Goal: Find specific page/section: Find specific page/section

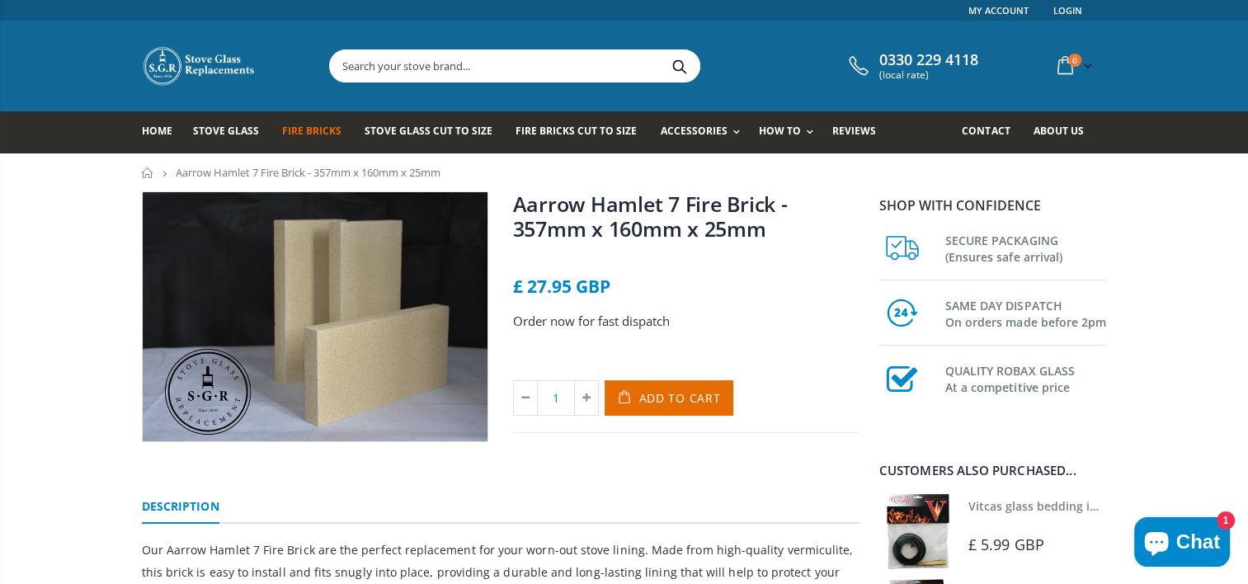
click at [328, 125] on span "Fire Bricks" at bounding box center [311, 131] width 59 height 14
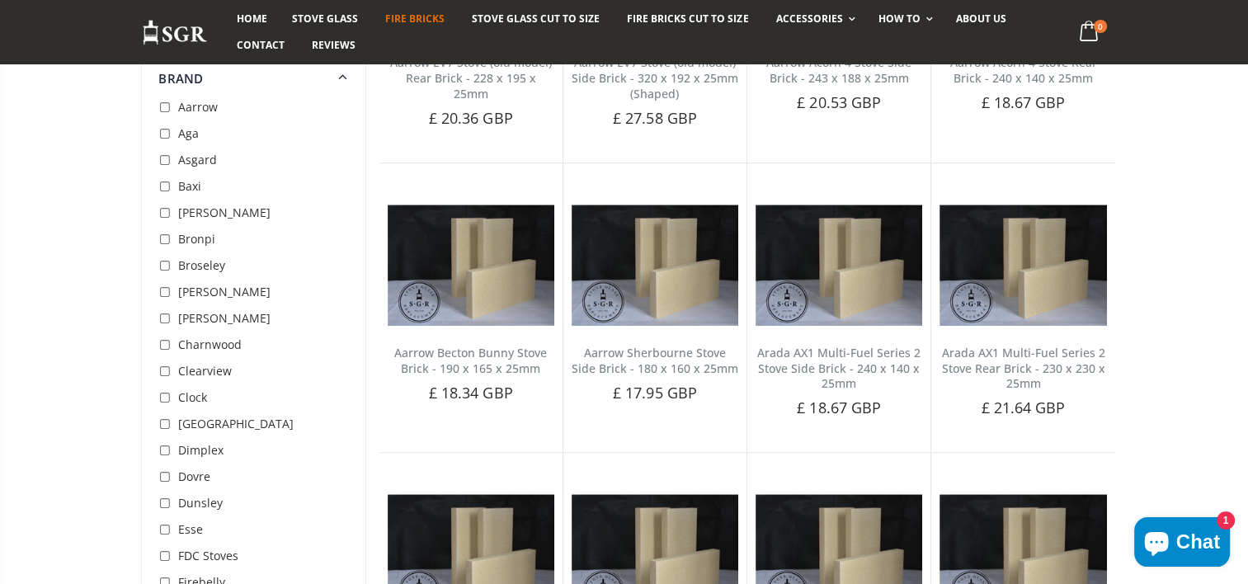
scroll to position [954, 0]
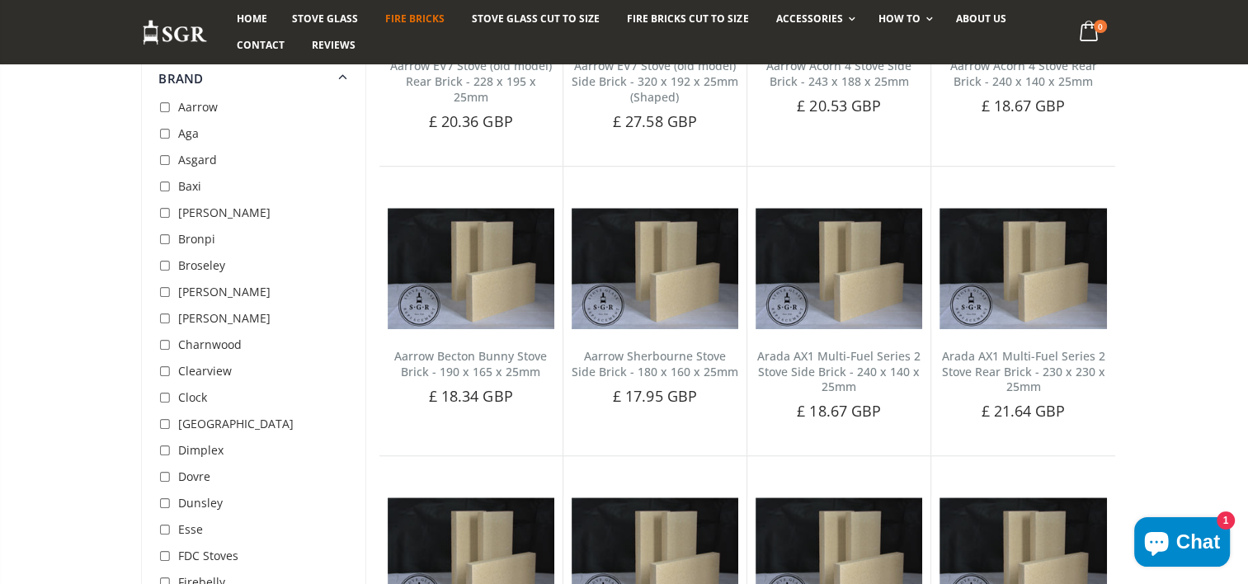
click at [205, 106] on span "Aarrow" at bounding box center [198, 107] width 40 height 16
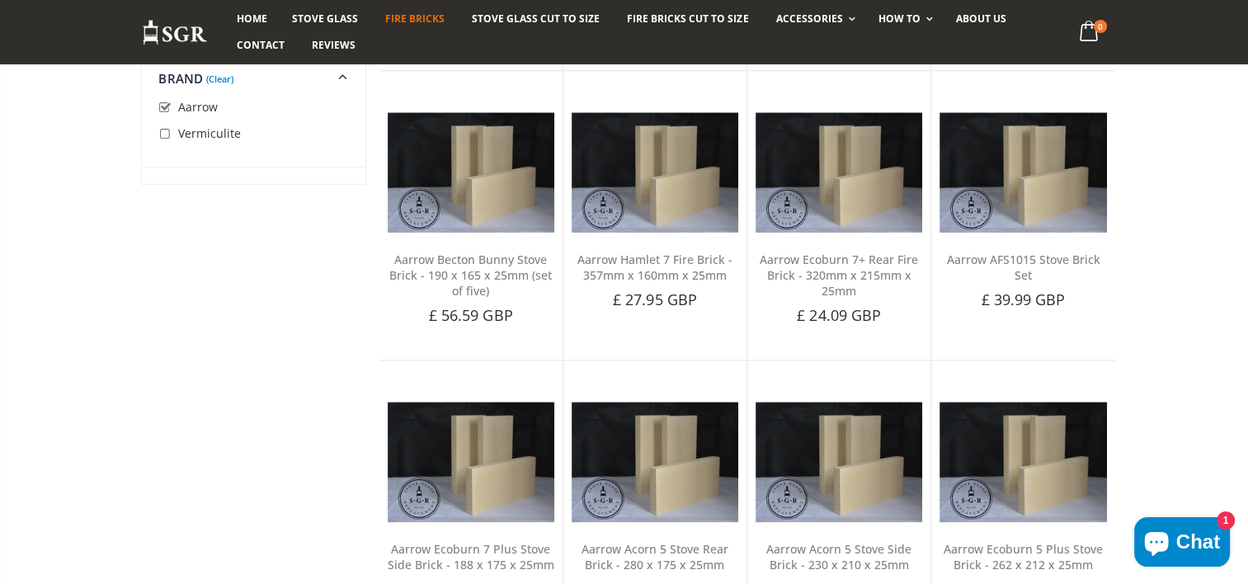
scroll to position [1898, 0]
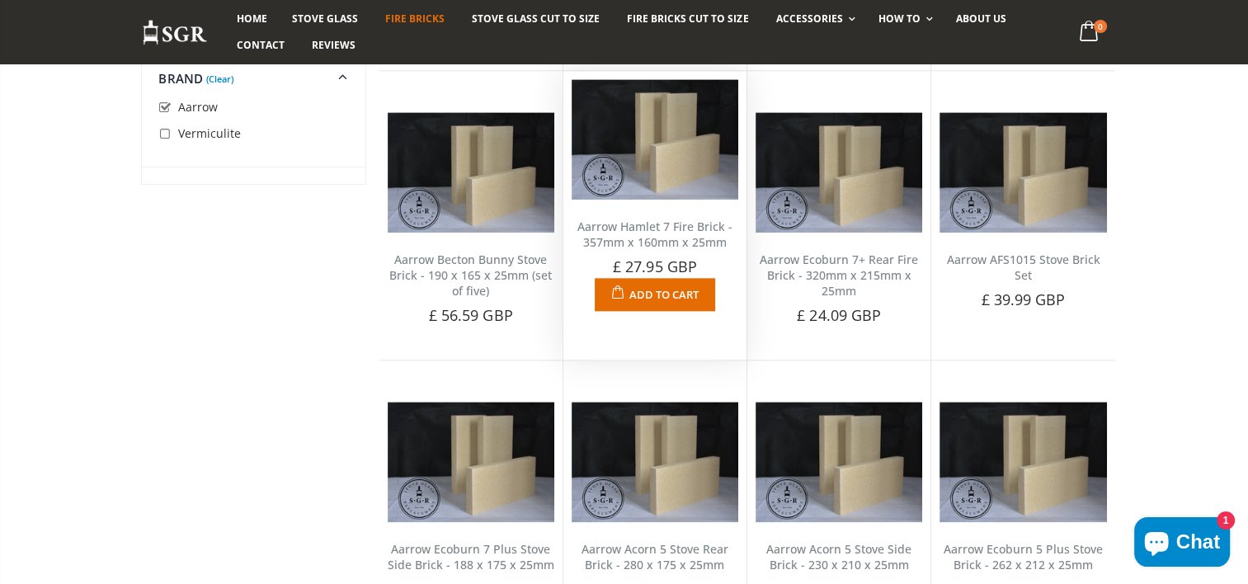
click at [668, 171] on img at bounding box center [655, 139] width 167 height 120
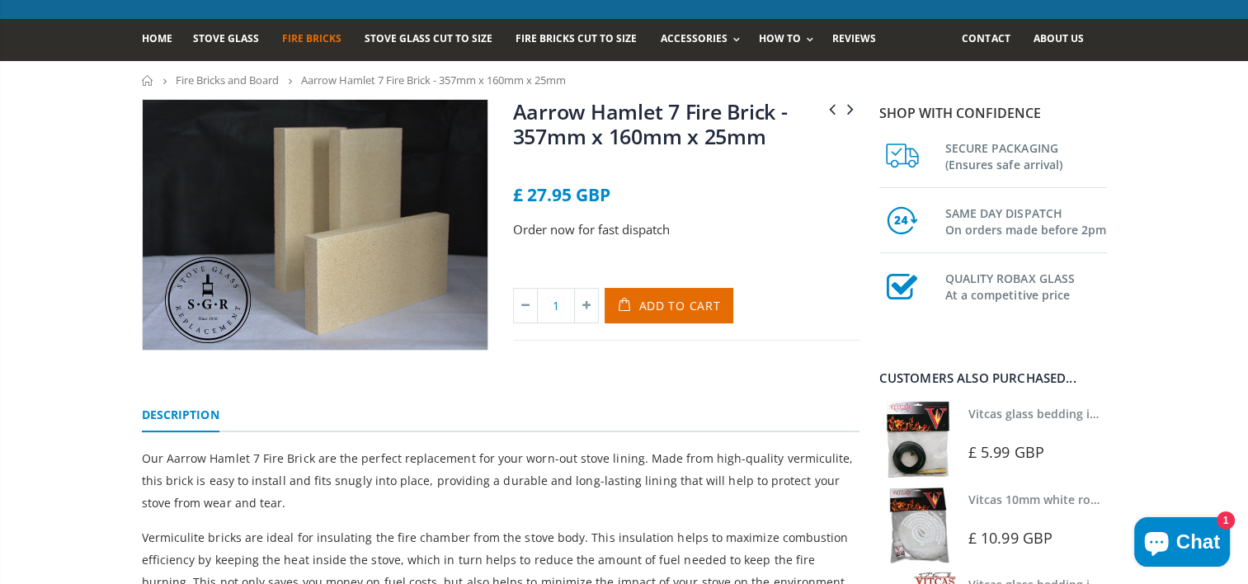
scroll to position [96, 0]
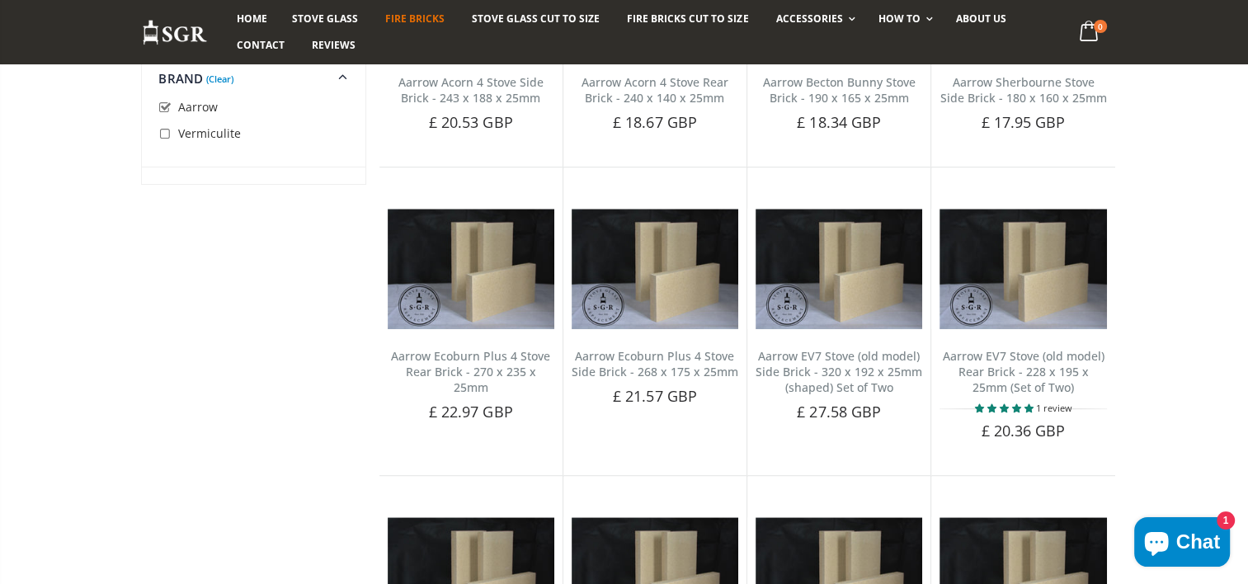
scroll to position [908, 0]
